Goal: Information Seeking & Learning: Check status

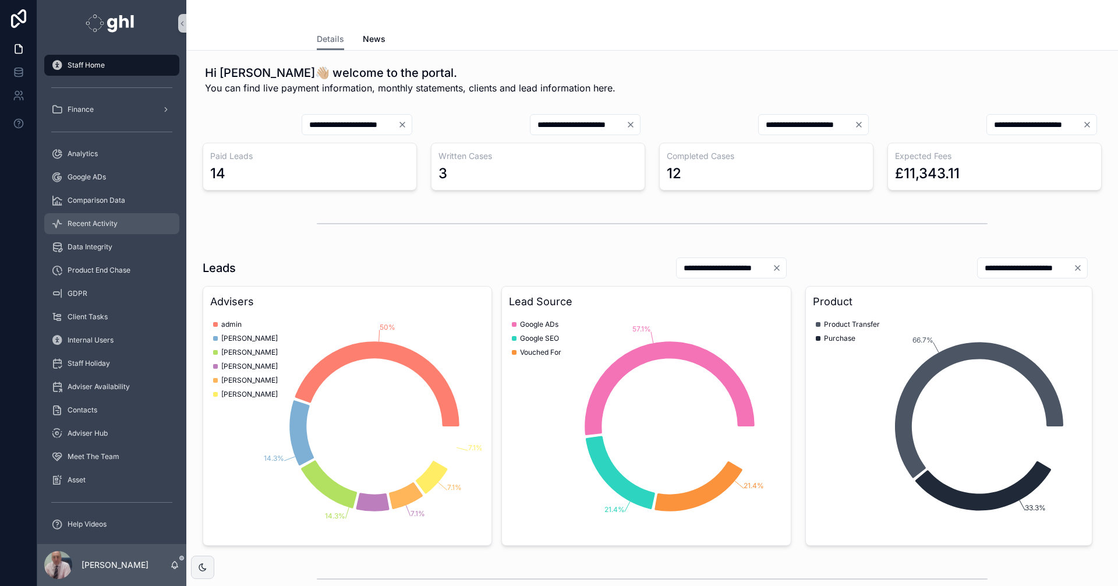
click at [97, 221] on span "Recent Activity" at bounding box center [93, 223] width 50 height 9
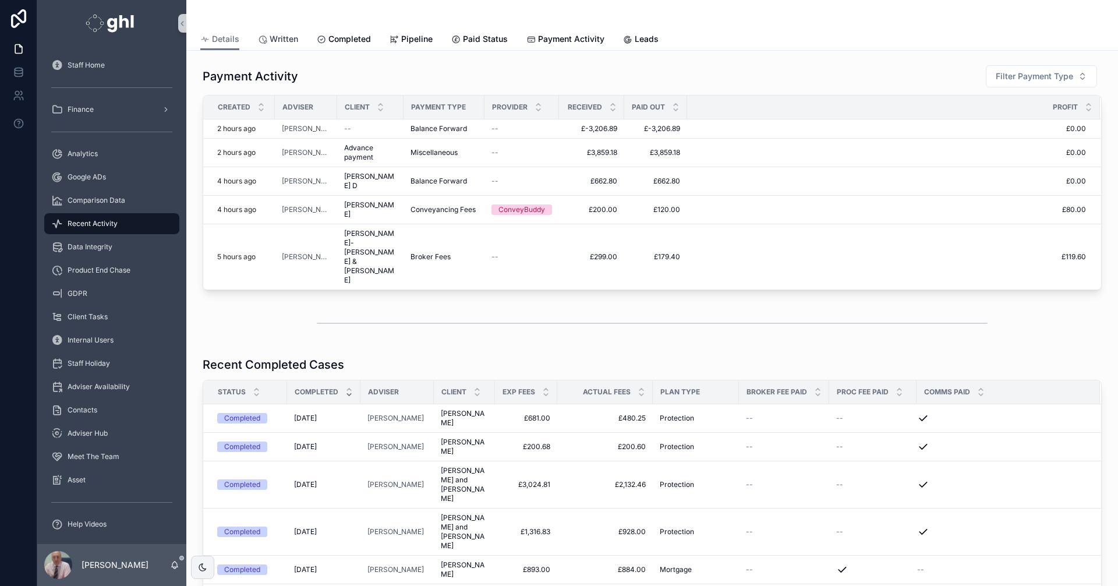
click at [287, 38] on span "Written" at bounding box center [284, 39] width 29 height 12
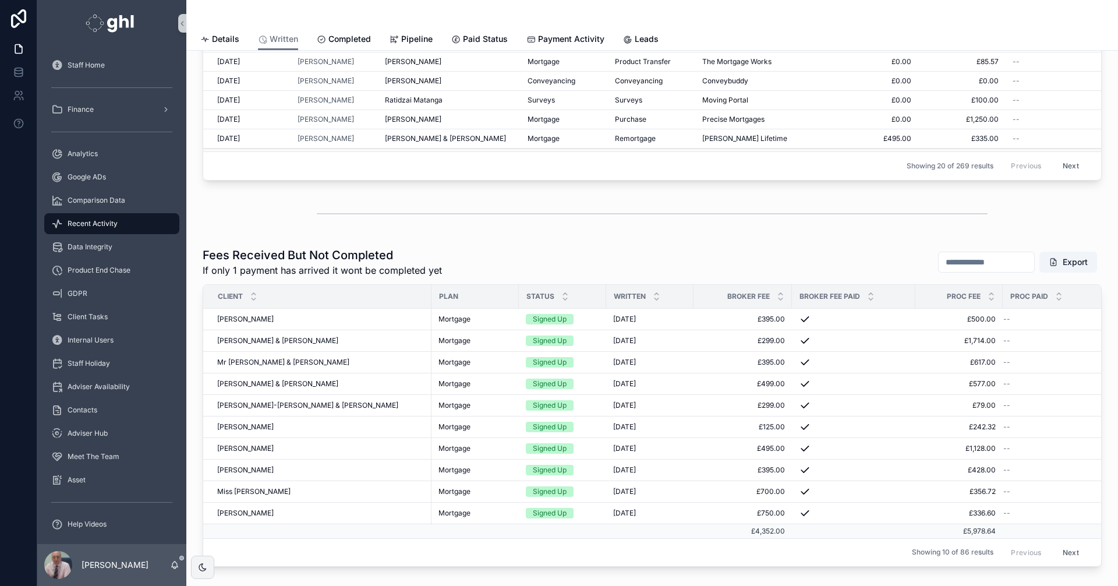
scroll to position [44, 0]
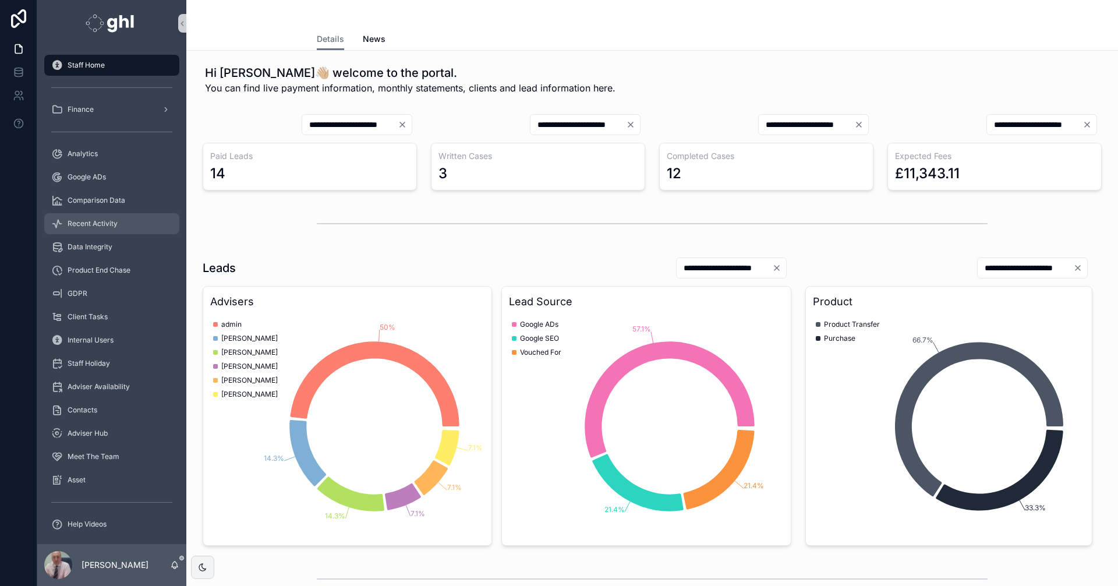
click at [100, 221] on span "Recent Activity" at bounding box center [93, 223] width 50 height 9
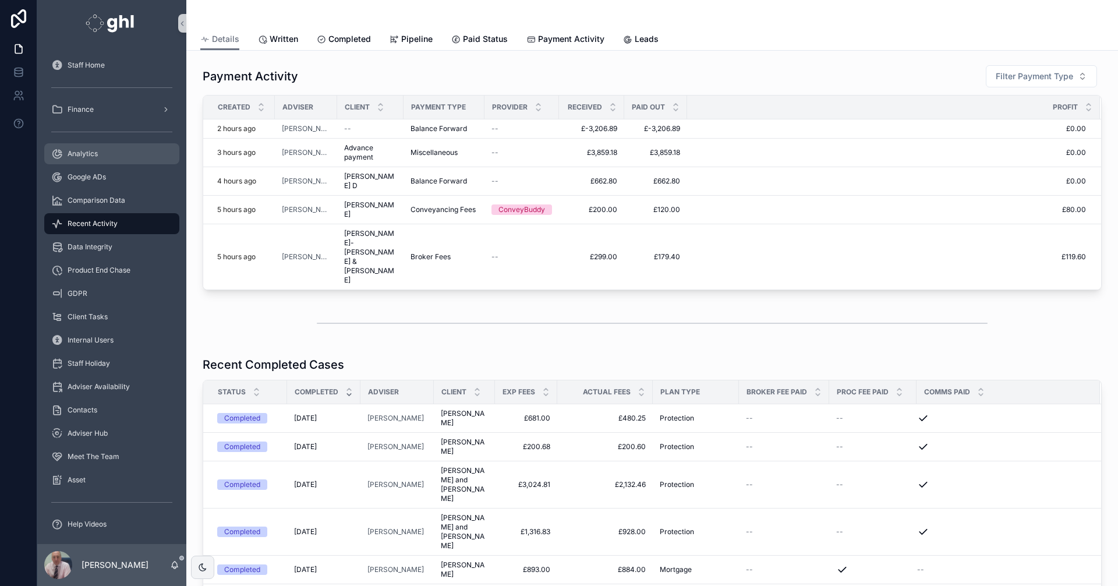
click at [90, 151] on span "Analytics" at bounding box center [83, 153] width 30 height 9
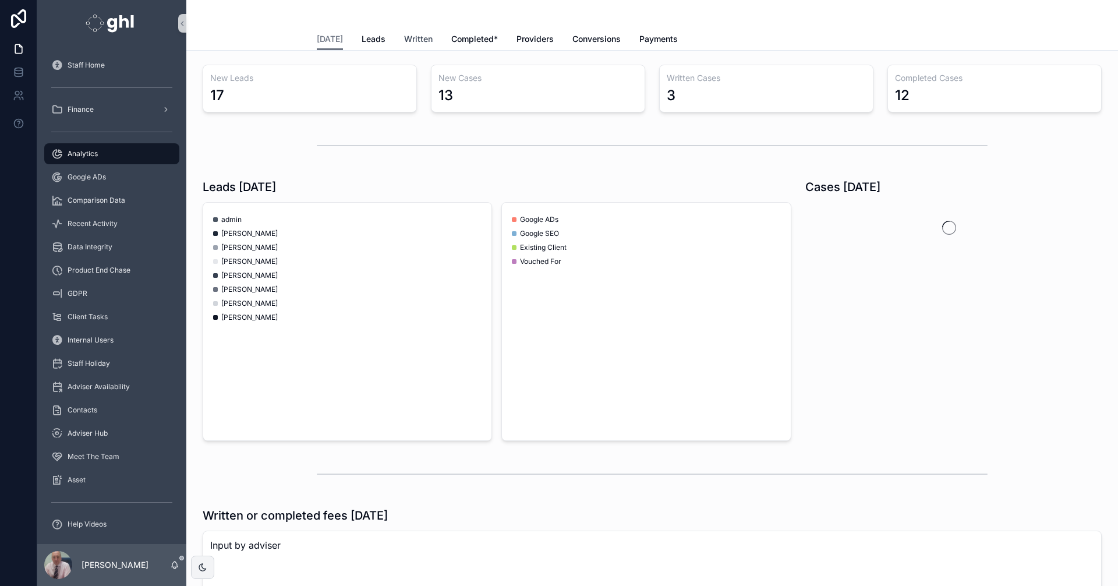
click at [420, 37] on span "Written" at bounding box center [418, 39] width 29 height 12
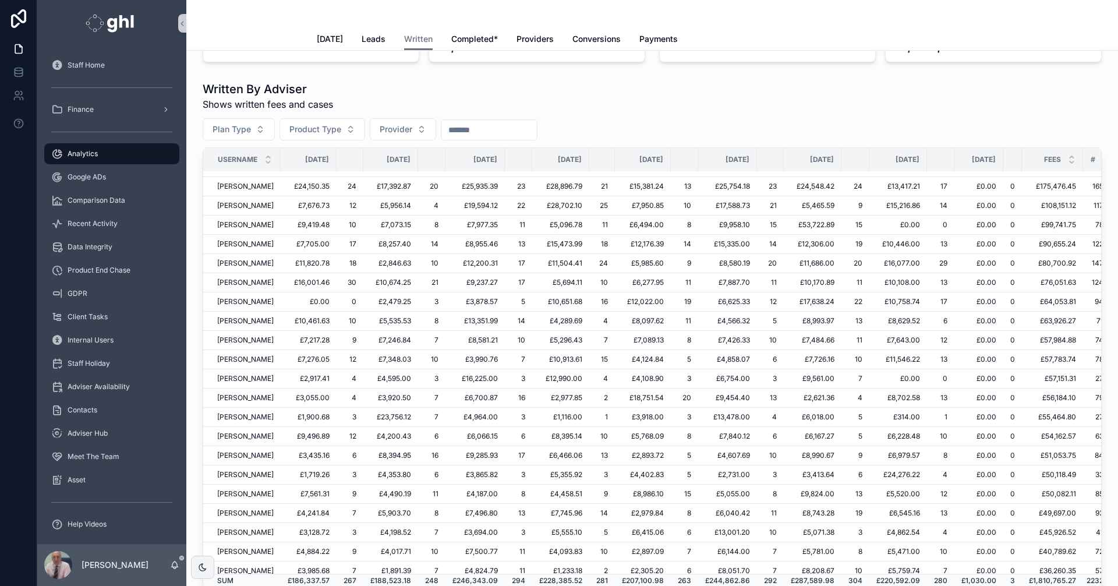
scroll to position [9, 0]
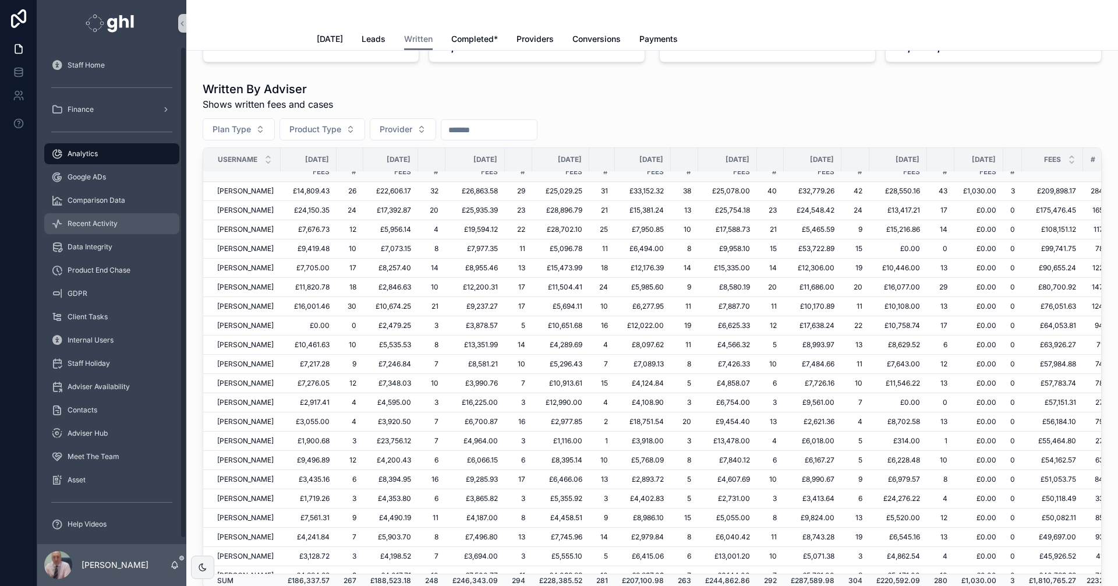
click at [76, 218] on div "Recent Activity" at bounding box center [111, 223] width 121 height 19
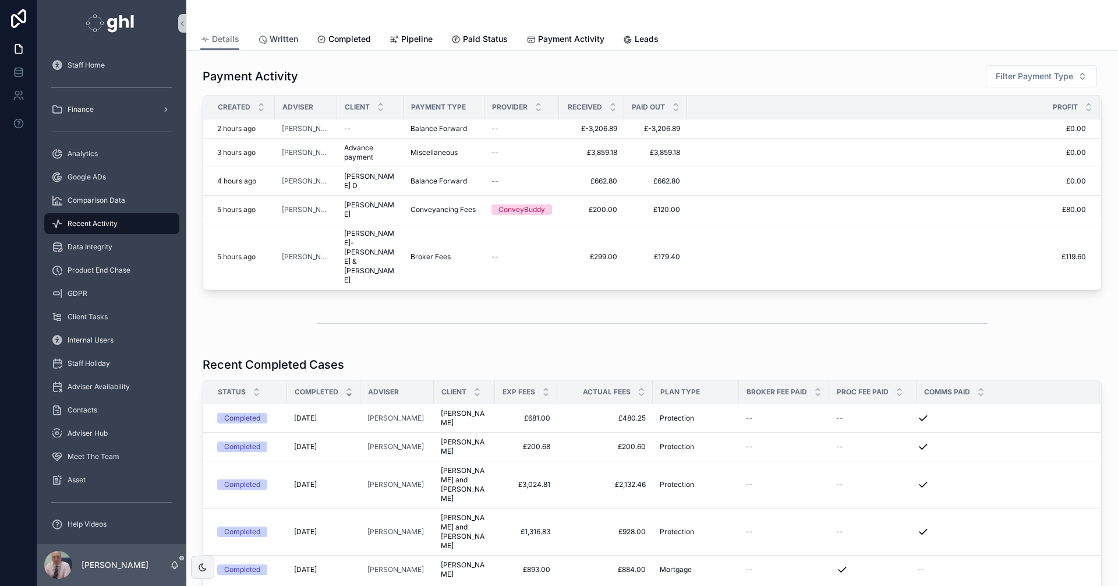
click at [286, 36] on span "Written" at bounding box center [284, 39] width 29 height 12
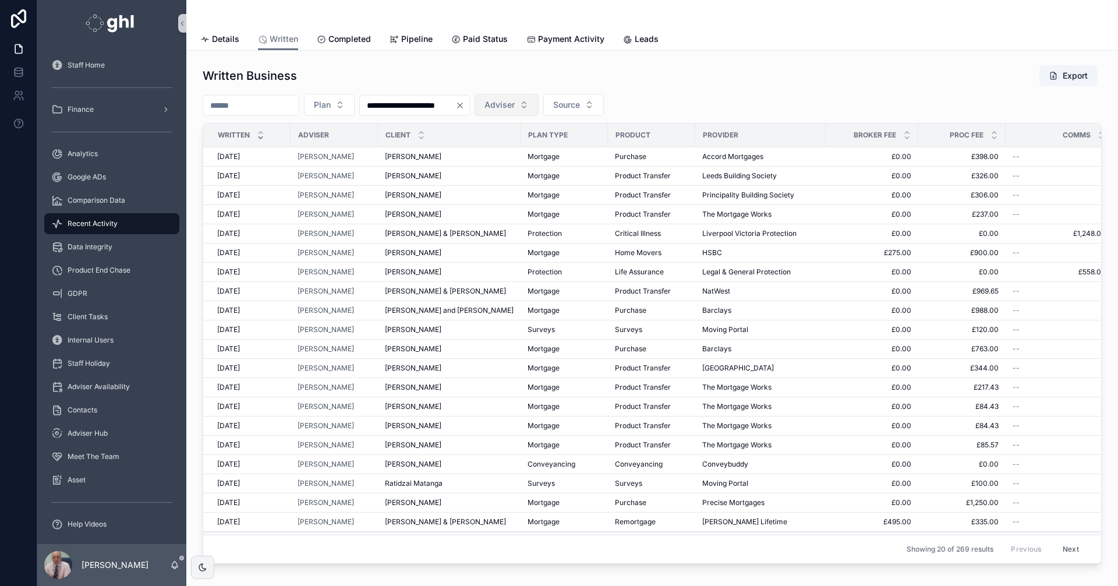
click at [538, 103] on button "Adviser" at bounding box center [506, 105] width 64 height 22
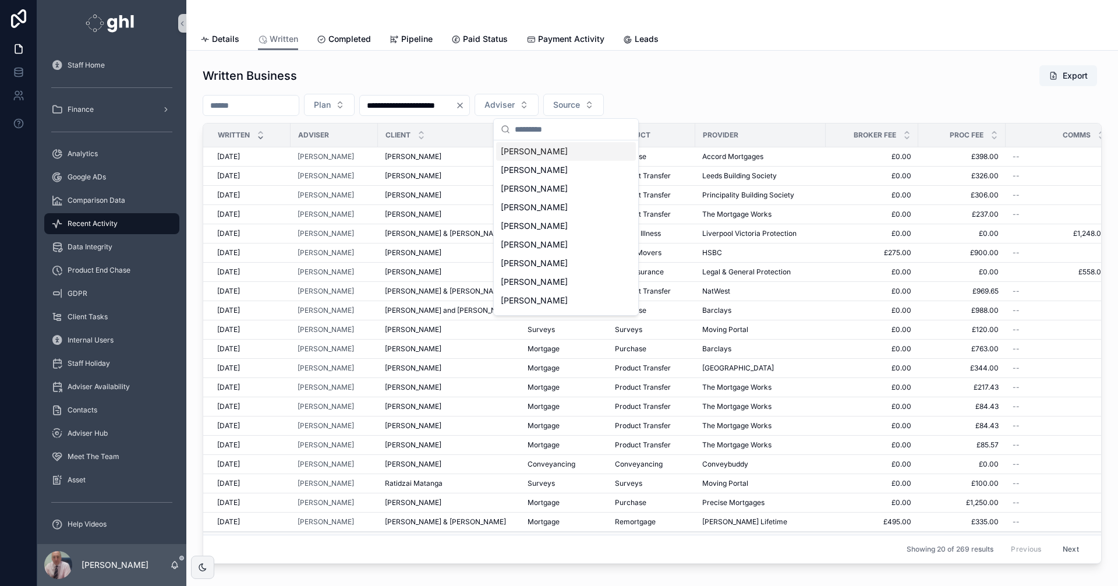
scroll to position [290, 0]
click at [542, 251] on span "[PERSON_NAME]" at bounding box center [534, 253] width 67 height 12
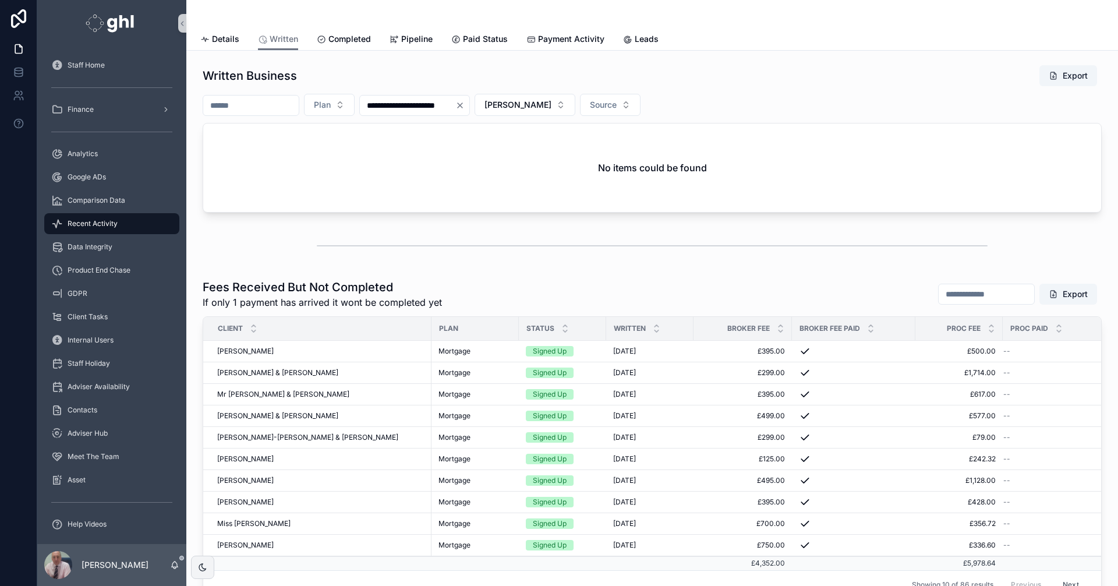
click at [403, 103] on input "**********" at bounding box center [407, 105] width 95 height 16
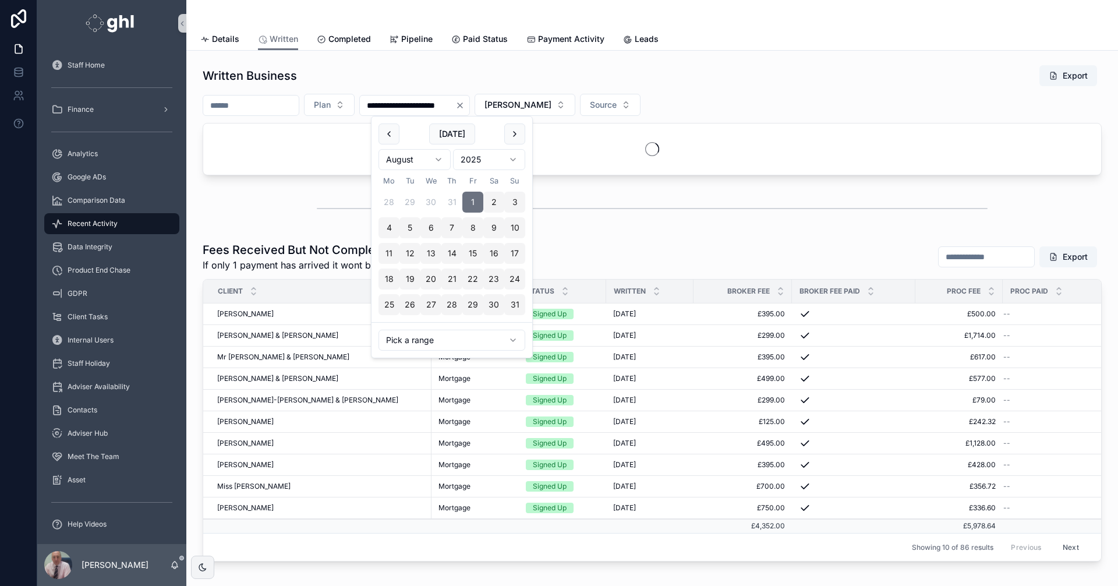
click at [412, 106] on input "**********" at bounding box center [407, 105] width 95 height 16
type input "**********"
click at [810, 97] on div "**********" at bounding box center [652, 105] width 899 height 22
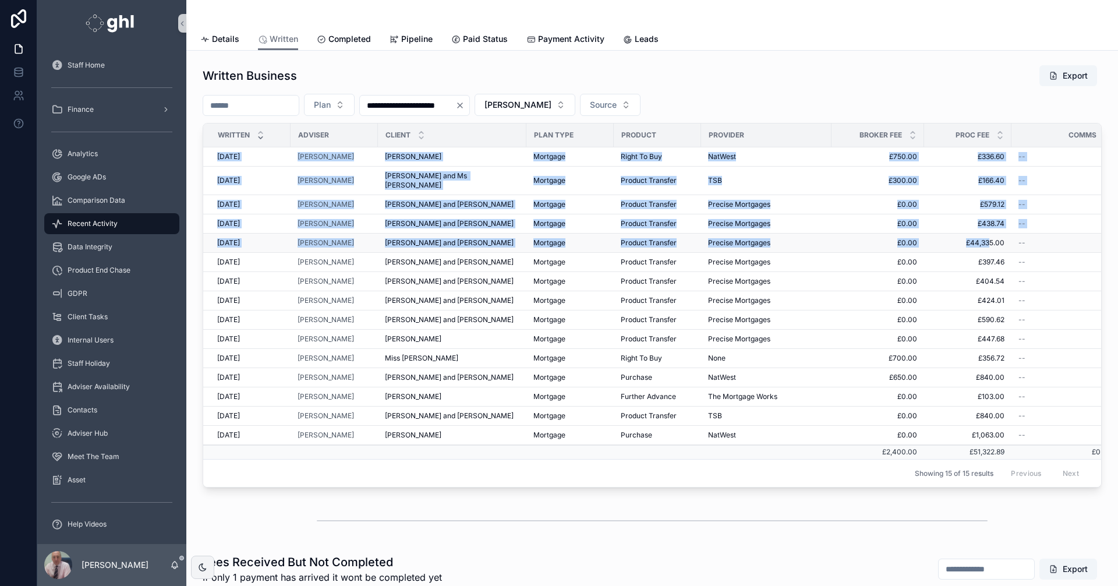
drag, startPoint x: 1011, startPoint y: 239, endPoint x: 991, endPoint y: 240, distance: 19.9
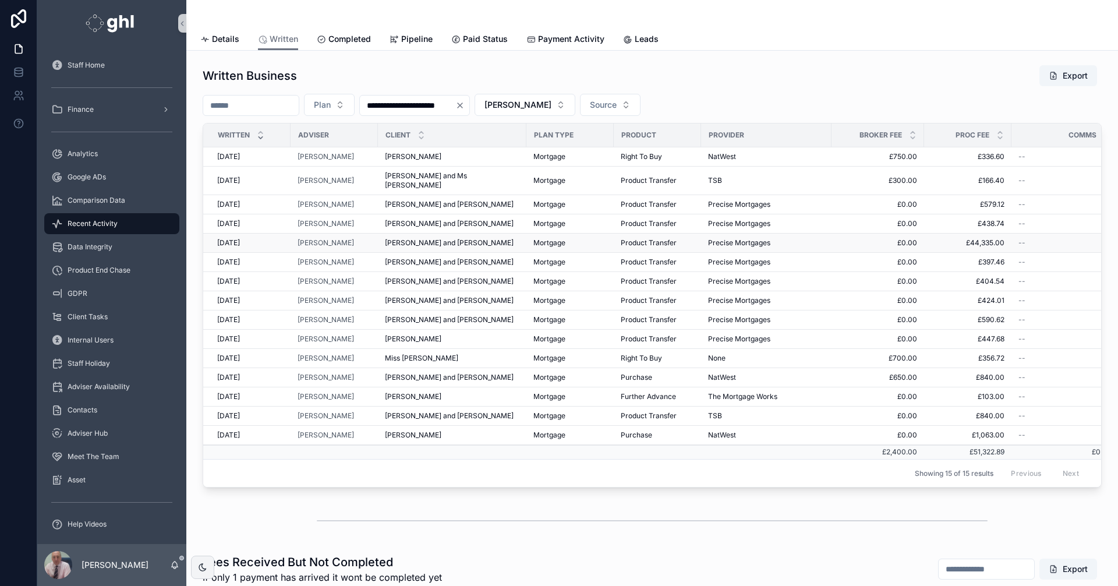
click at [1009, 242] on td "£44,335.00 £44,335.00" at bounding box center [967, 242] width 87 height 19
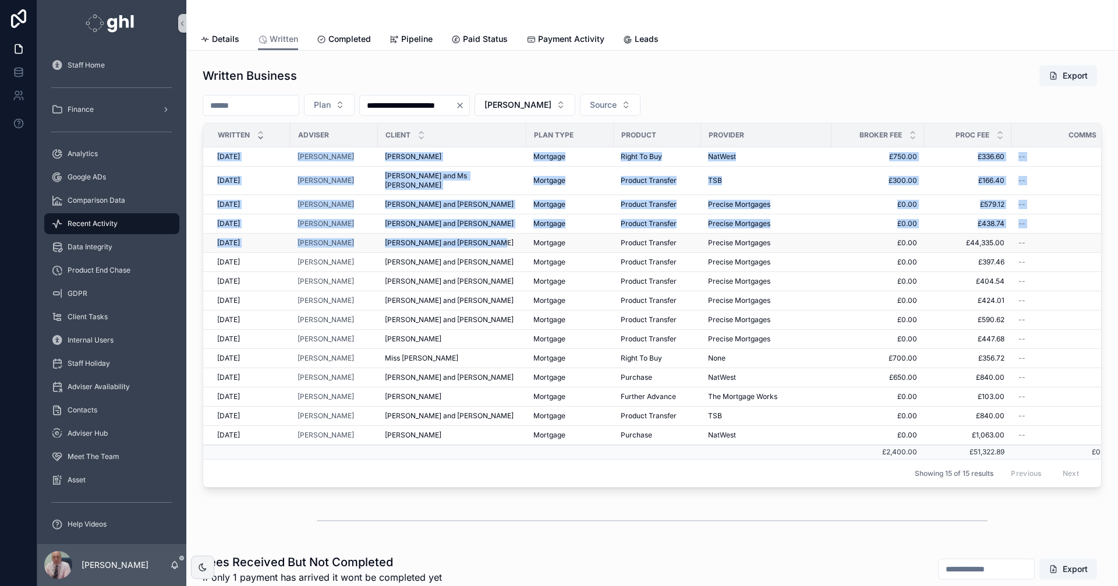
drag, startPoint x: 214, startPoint y: 240, endPoint x: 494, endPoint y: 245, distance: 279.5
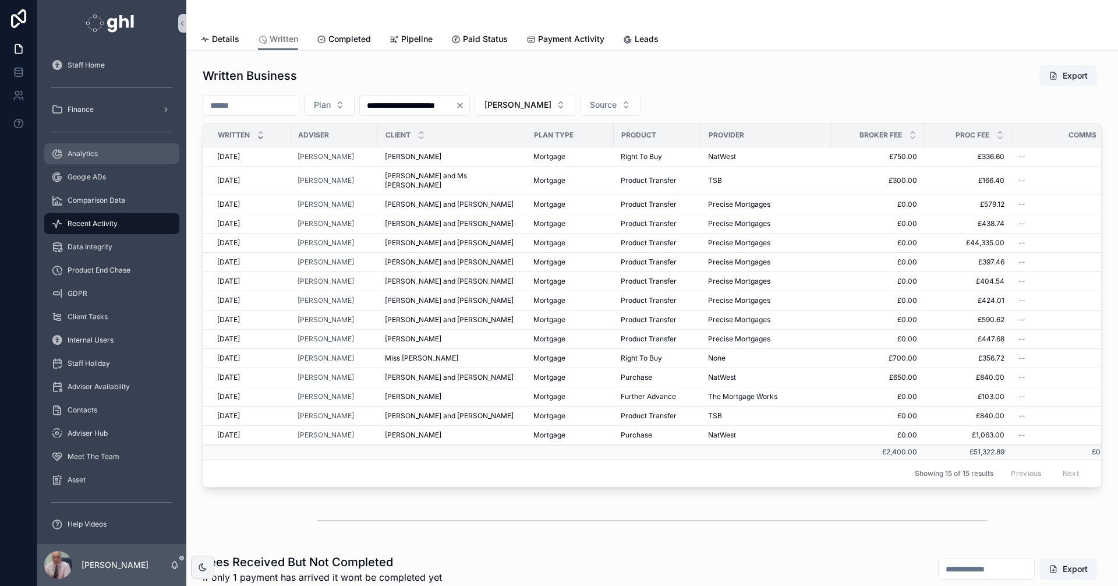
click at [81, 151] on span "Analytics" at bounding box center [83, 153] width 30 height 9
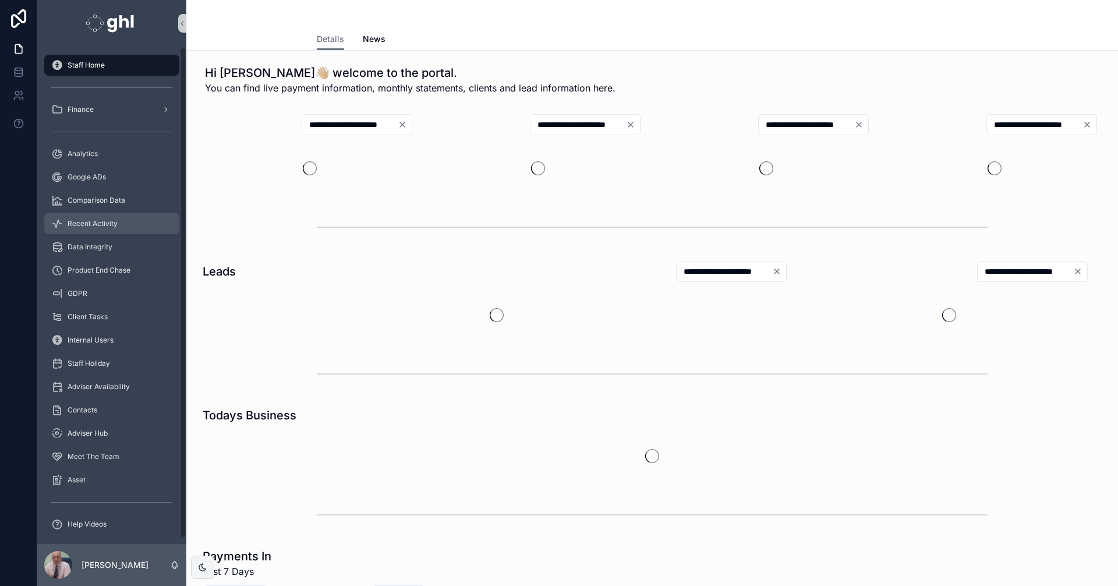
click at [106, 218] on div "Recent Activity" at bounding box center [111, 223] width 121 height 19
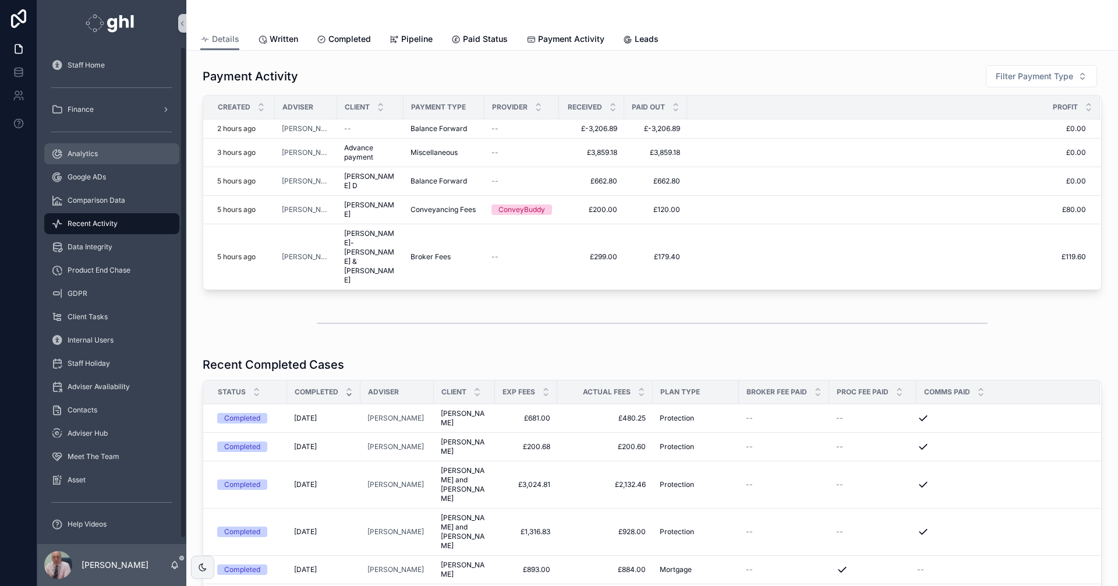
click at [86, 151] on span "Analytics" at bounding box center [83, 153] width 30 height 9
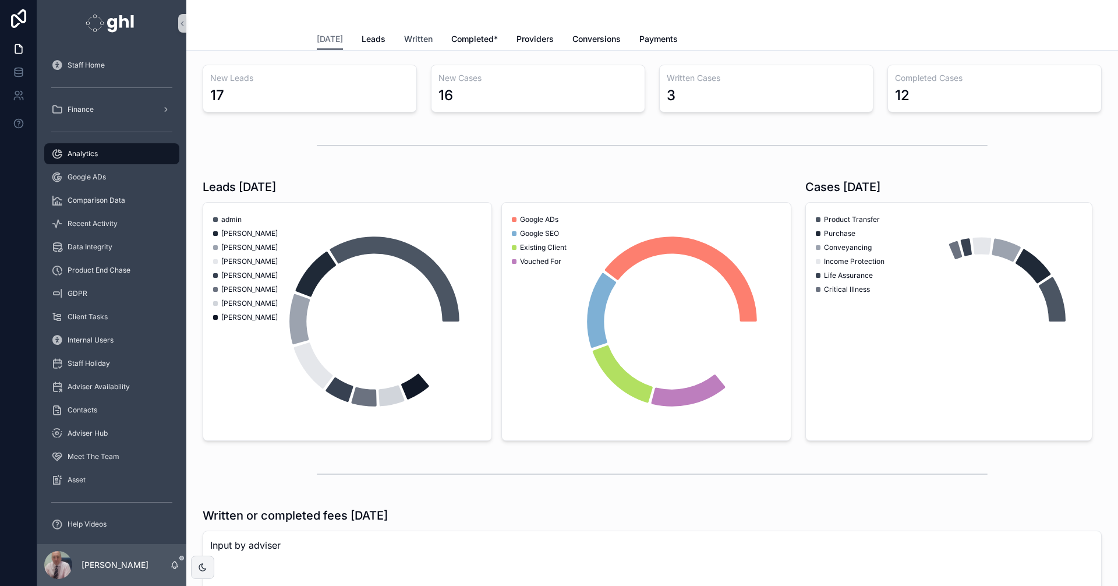
click at [414, 38] on span "Written" at bounding box center [418, 39] width 29 height 12
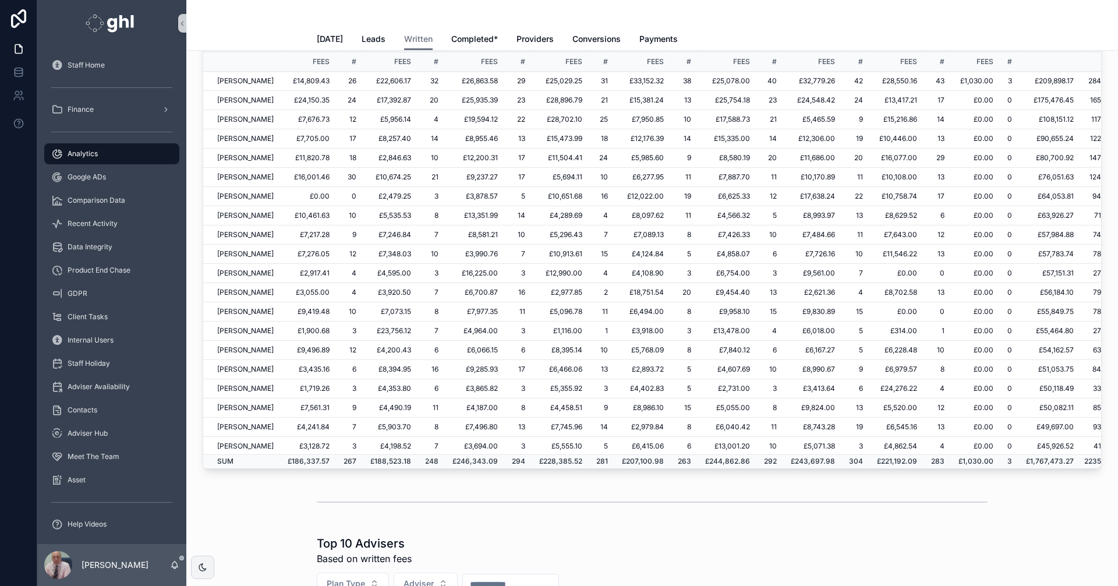
scroll to position [172, 0]
click at [90, 218] on div "Recent Activity" at bounding box center [111, 223] width 121 height 19
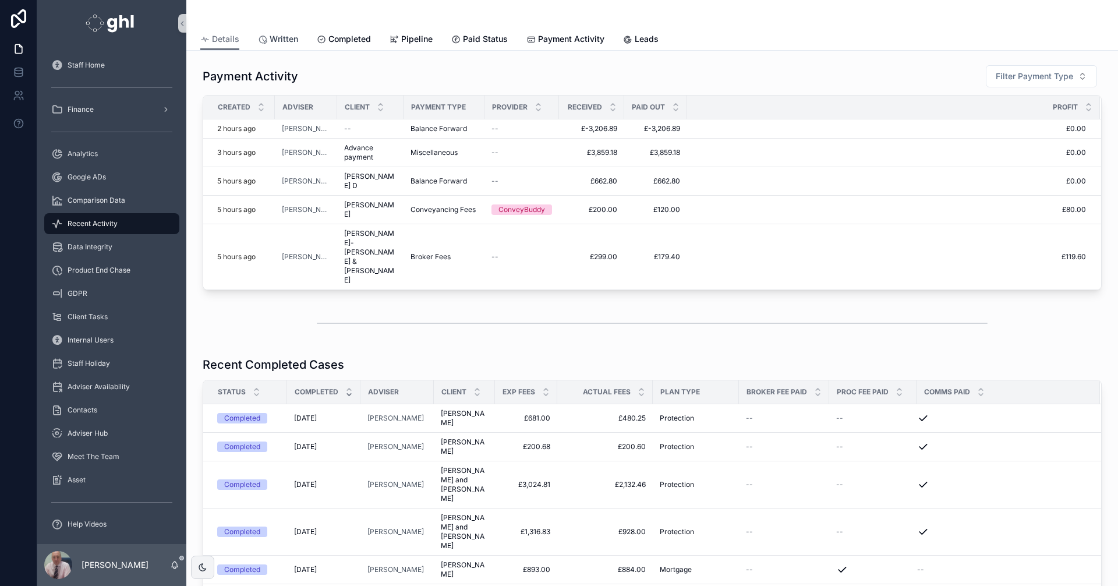
click at [281, 37] on span "Written" at bounding box center [284, 39] width 29 height 12
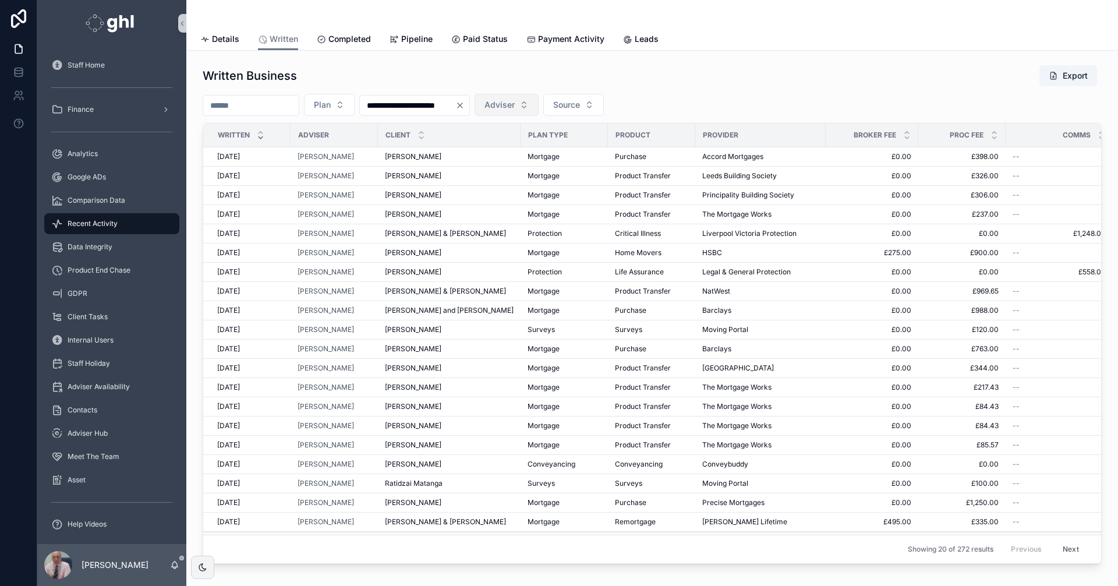
click at [538, 107] on button "Adviser" at bounding box center [506, 105] width 64 height 22
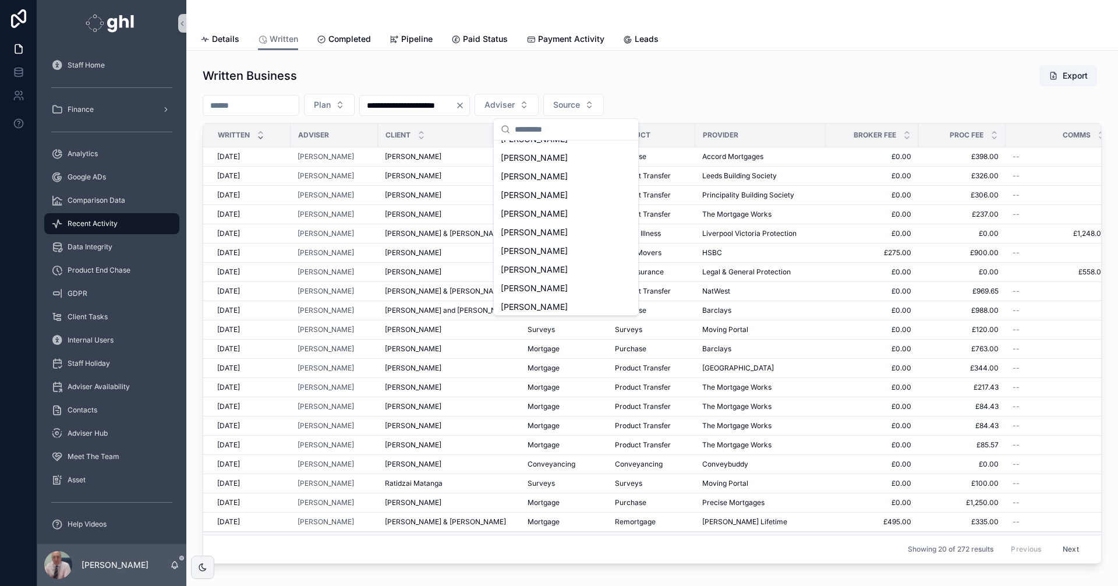
scroll to position [374, 0]
click at [521, 222] on span "[PERSON_NAME]" at bounding box center [534, 225] width 67 height 12
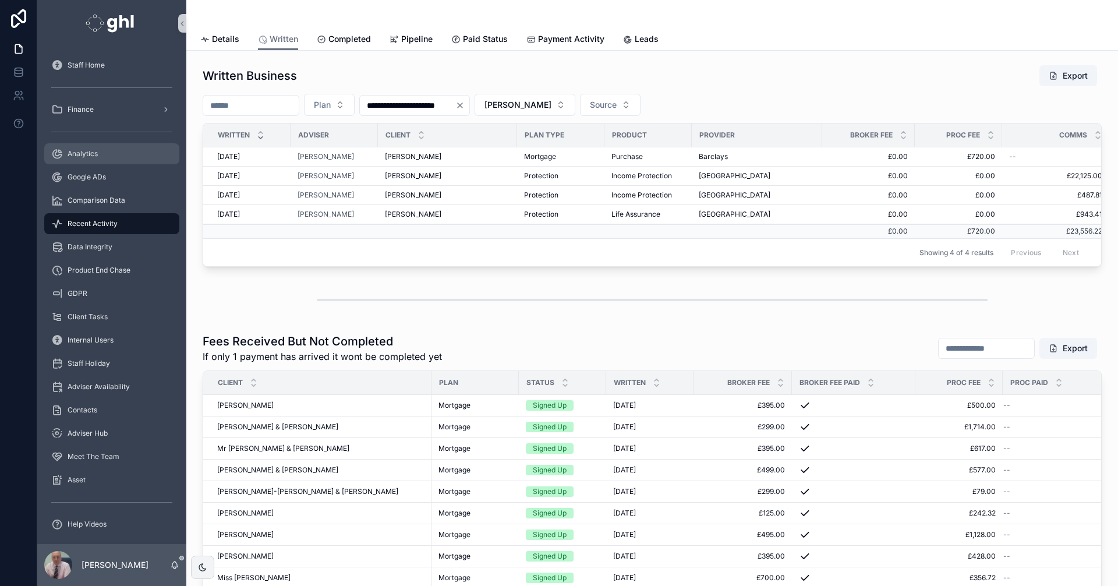
click at [85, 151] on span "Analytics" at bounding box center [83, 153] width 30 height 9
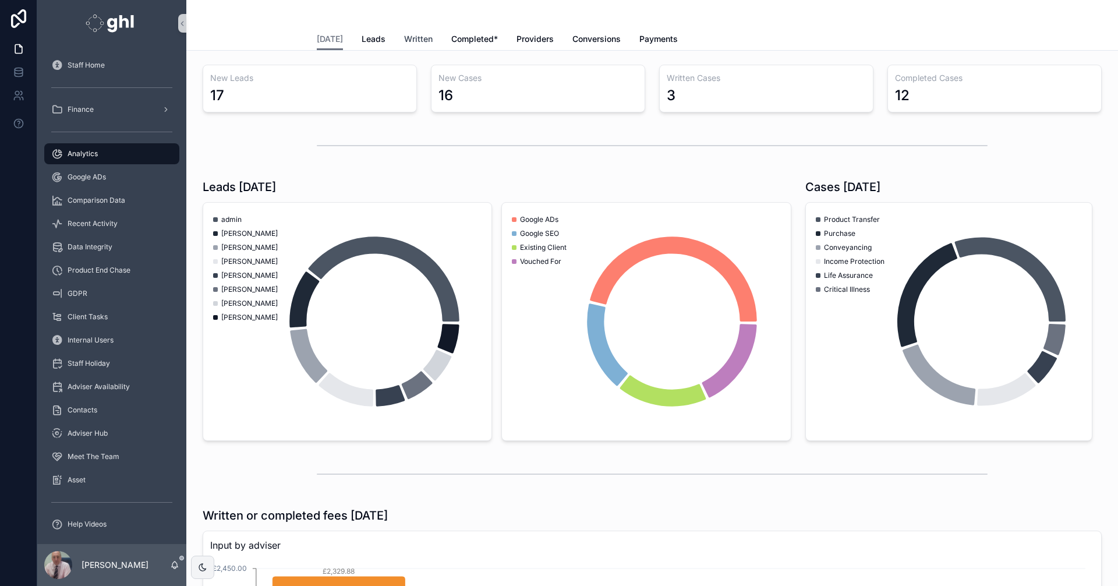
click at [407, 34] on span "Written" at bounding box center [418, 39] width 29 height 12
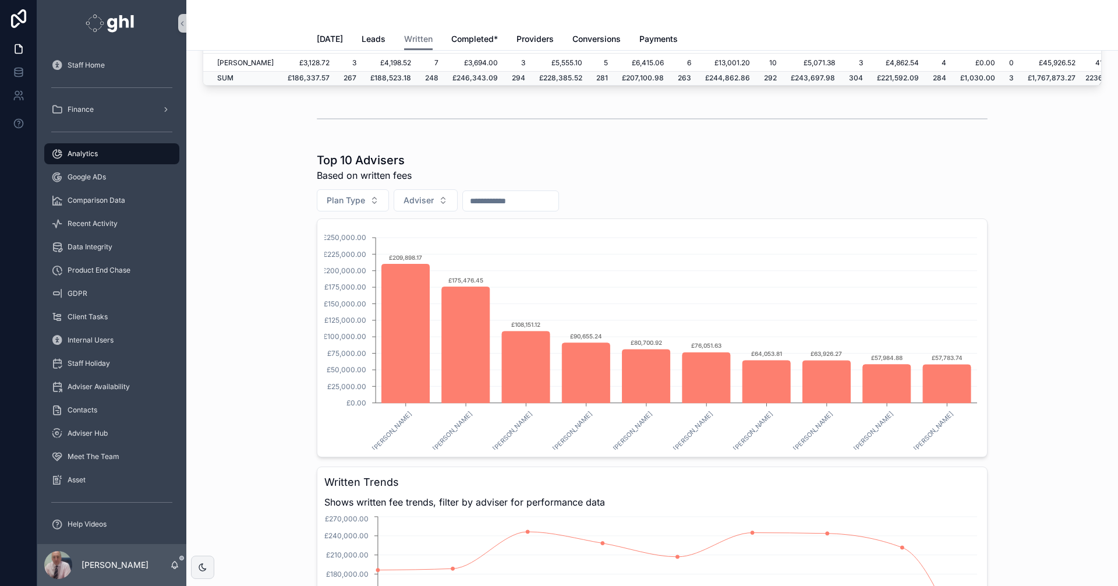
scroll to position [86, 0]
